Goal: Transaction & Acquisition: Purchase product/service

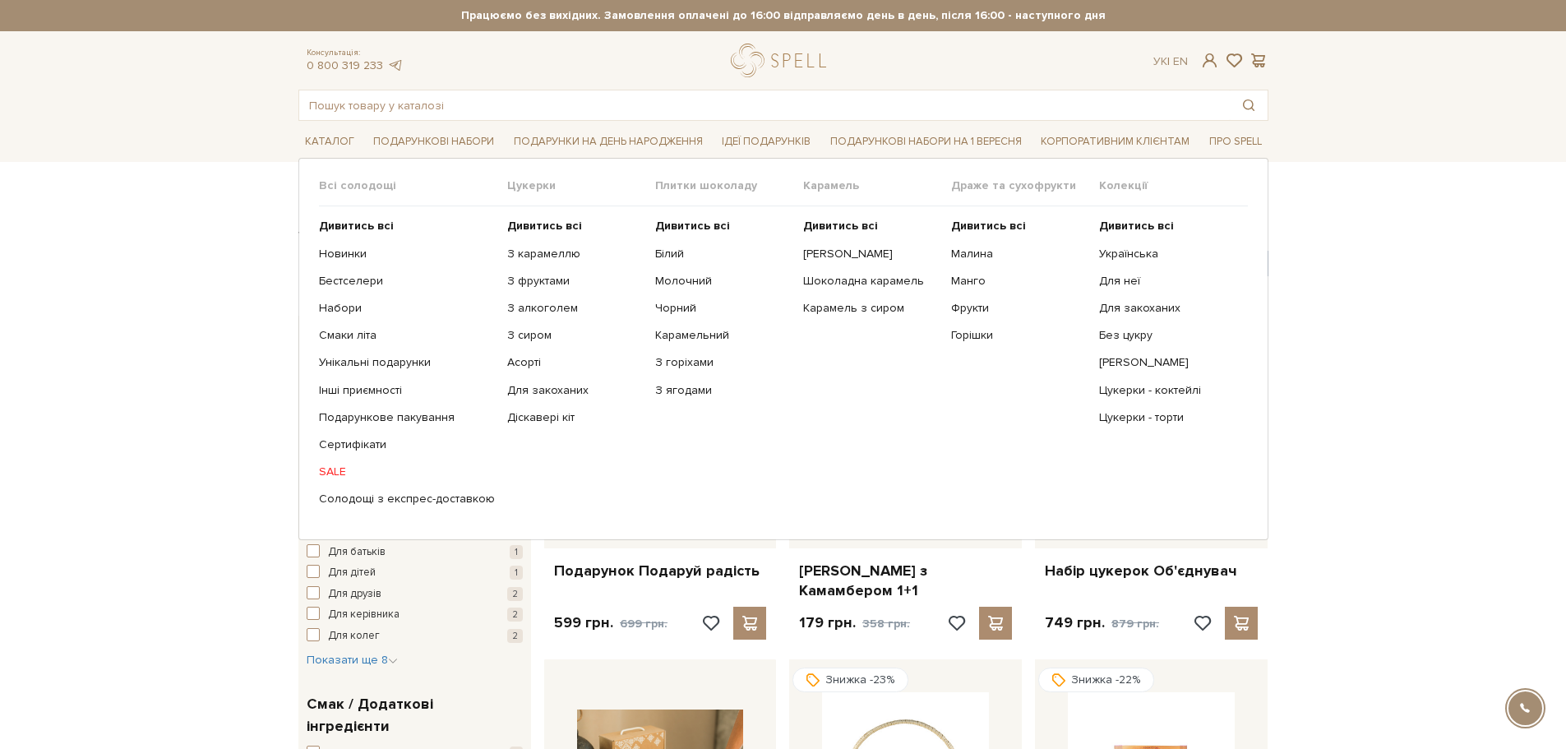
click at [341, 472] on link "SALE" at bounding box center [407, 472] width 176 height 15
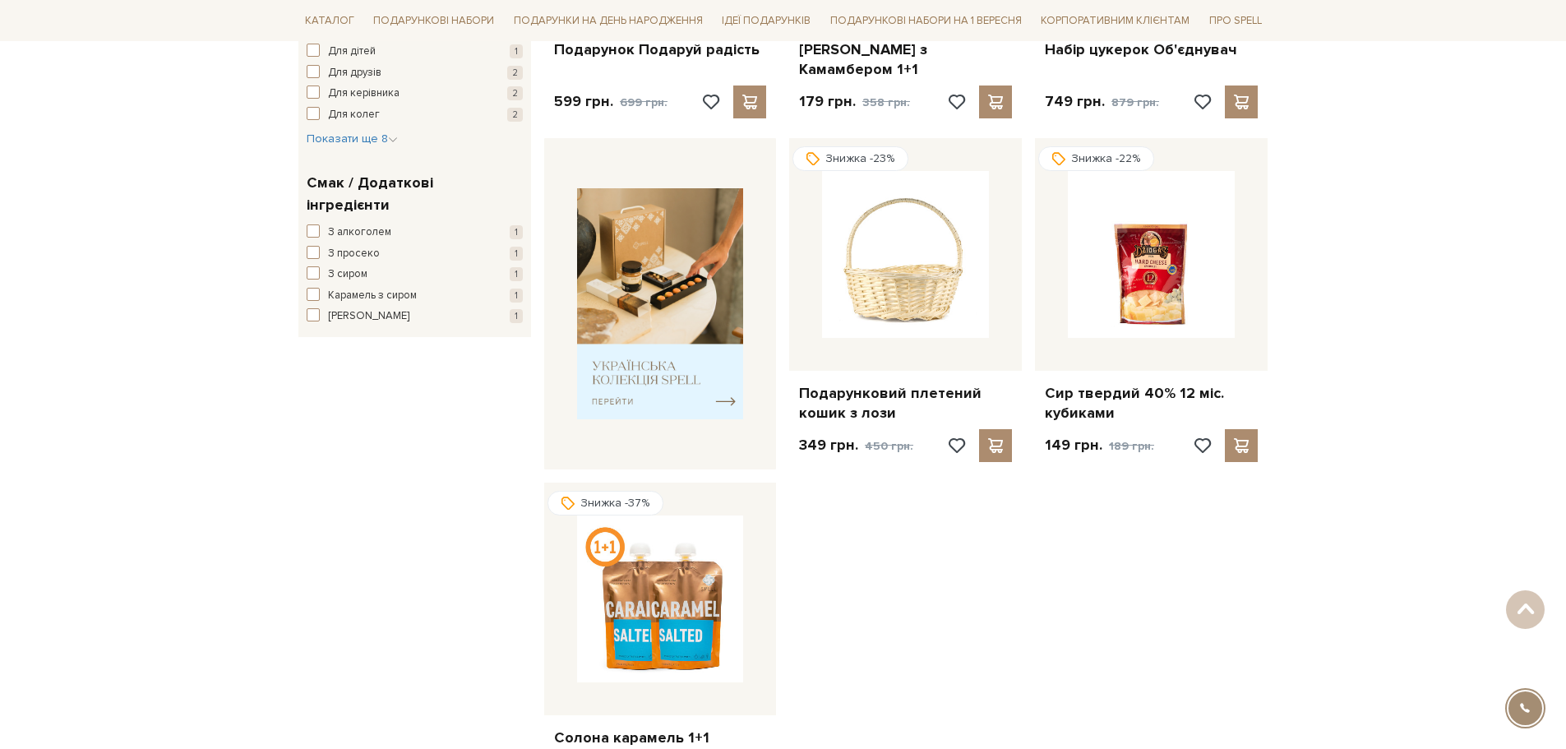
scroll to position [247, 0]
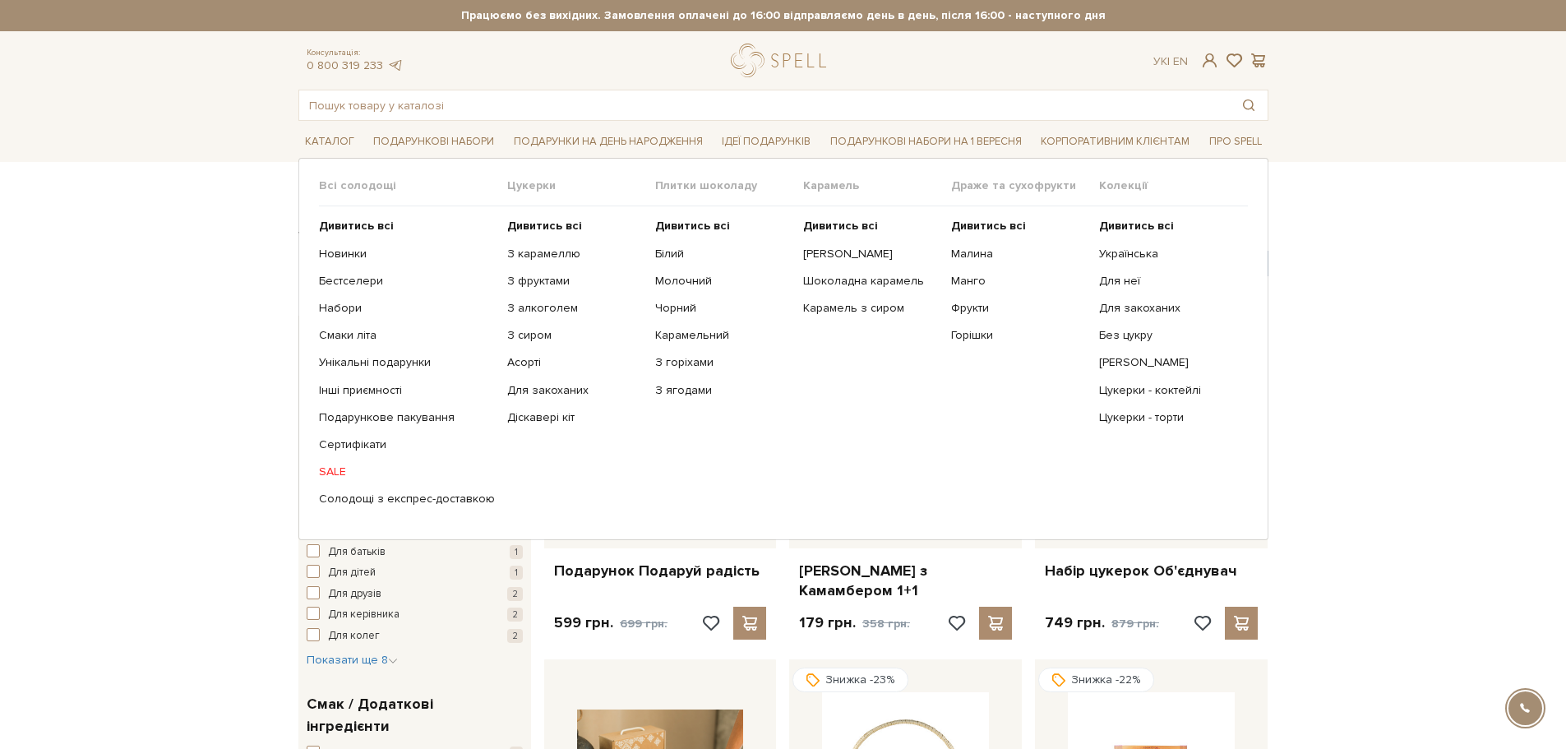
click at [329, 468] on link "SALE" at bounding box center [407, 472] width 176 height 15
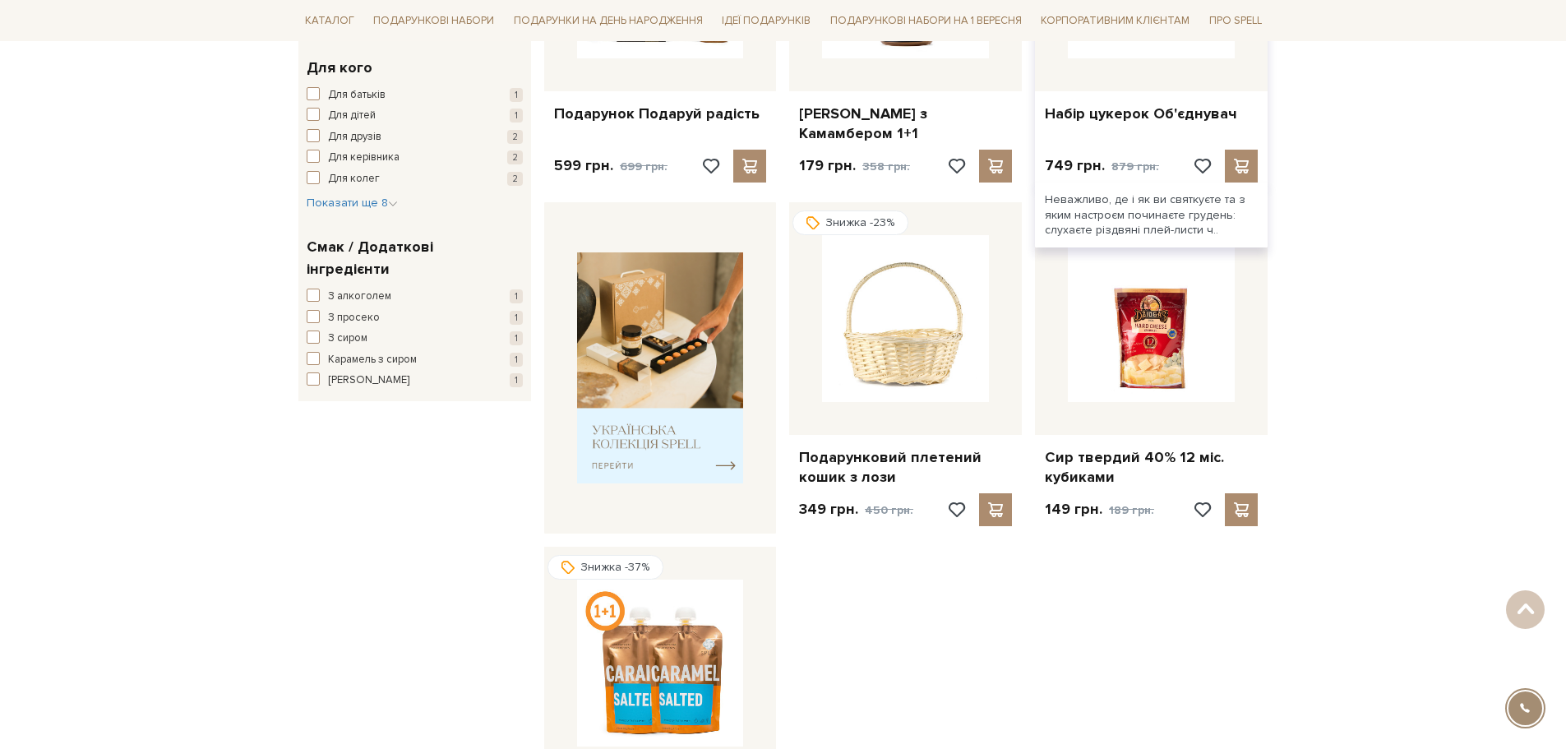
scroll to position [493, 0]
